Goal: Find specific page/section

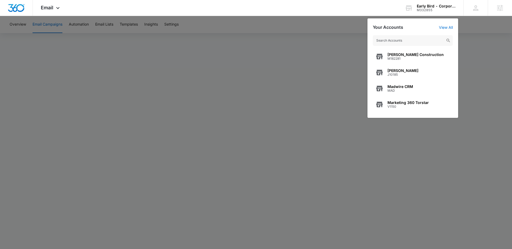
click at [419, 9] on div "M332855" at bounding box center [436, 10] width 39 height 4
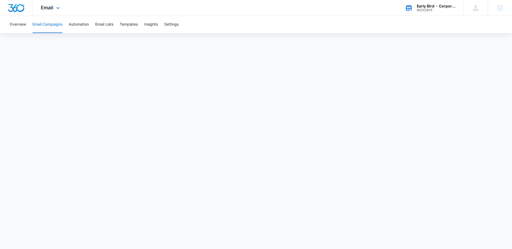
click at [419, 11] on div "M332855" at bounding box center [436, 10] width 39 height 4
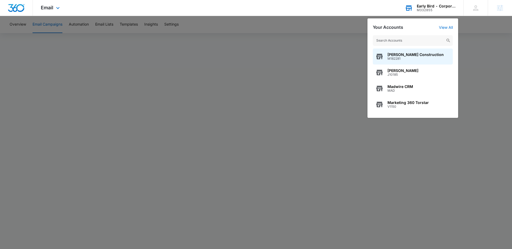
click at [410, 40] on input "text" at bounding box center [413, 40] width 80 height 11
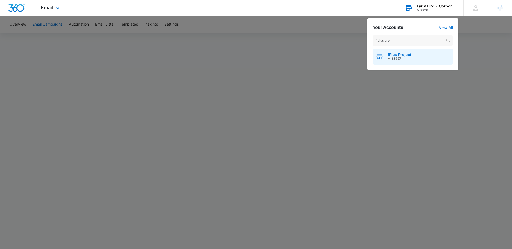
type input "1plus pro"
click at [406, 61] on div "1Plus Project M183597" at bounding box center [413, 57] width 80 height 16
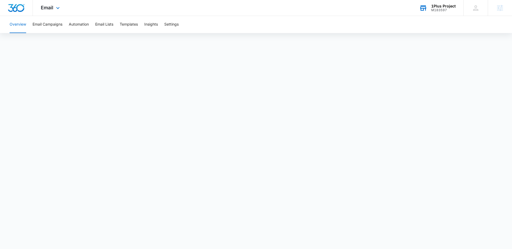
click at [107, 5] on div "Email Apps Reputation Websites Forms CRM Email Social Payments POS Content Ads …" at bounding box center [256, 8] width 512 height 16
click at [58, 9] on icon at bounding box center [58, 9] width 6 height 6
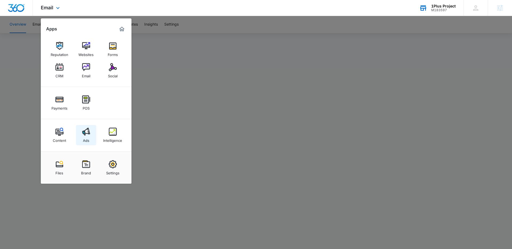
click at [85, 138] on div "Ads" at bounding box center [86, 139] width 6 height 7
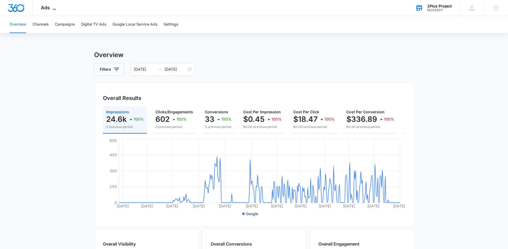
click at [52, 7] on icon at bounding box center [54, 9] width 6 height 6
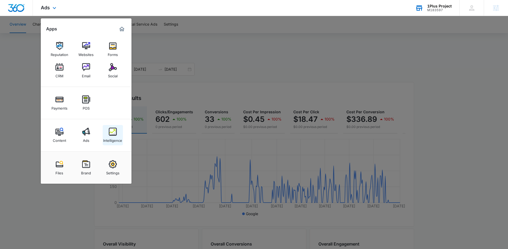
click at [112, 135] on img at bounding box center [113, 132] width 8 height 8
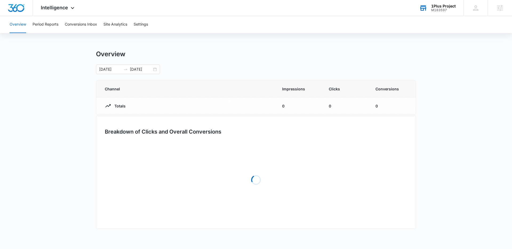
click at [73, 156] on main "Overview [DATE] [DATE] Channel Impressions Clicks Conversions Totals 0 0 0 Brea…" at bounding box center [256, 143] width 512 height 186
